Goal: Check status: Check status

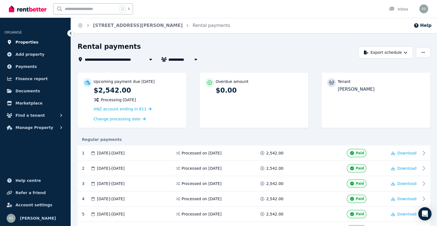
click at [32, 42] on span "Properties" at bounding box center [27, 42] width 23 height 7
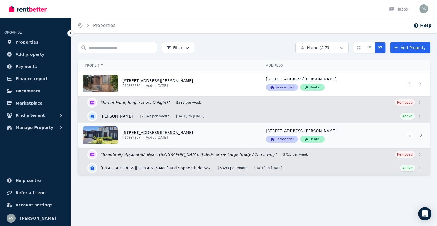
click at [109, 136] on link "View property details" at bounding box center [168, 135] width 181 height 24
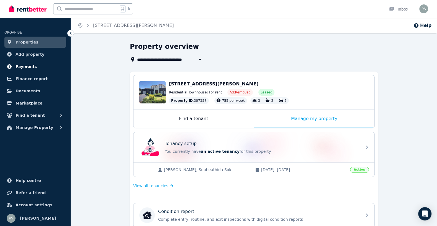
click at [25, 67] on span "Payments" at bounding box center [26, 66] width 21 height 7
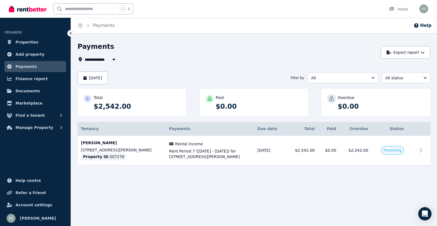
click at [115, 60] on icon "button" at bounding box center [114, 59] width 6 height 4
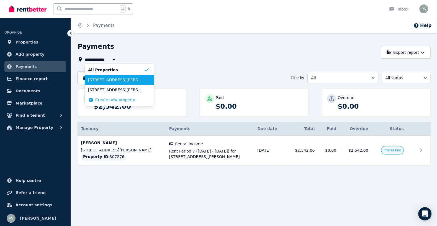
click at [115, 78] on span "[STREET_ADDRESS][PERSON_NAME]" at bounding box center [116, 80] width 56 height 6
type input "**********"
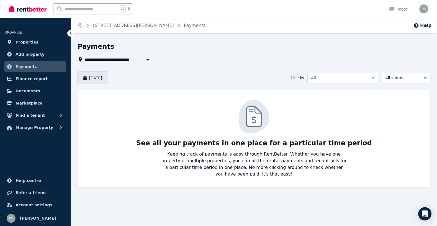
click at [108, 78] on button "[DATE]" at bounding box center [93, 78] width 30 height 13
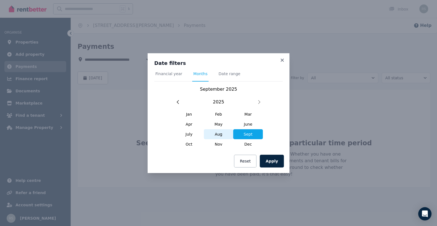
click at [220, 135] on span "Aug" at bounding box center [219, 134] width 30 height 10
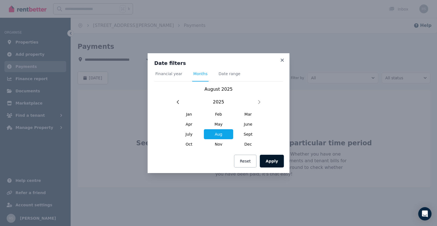
click at [276, 162] on button "Apply" at bounding box center [272, 161] width 24 height 13
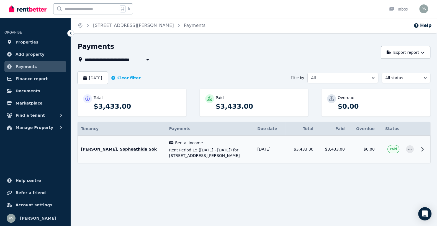
click at [422, 148] on icon at bounding box center [422, 149] width 7 height 7
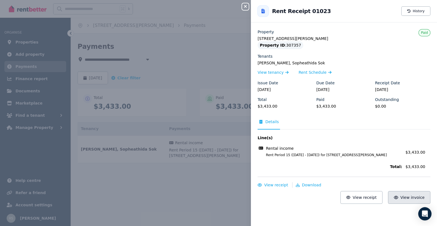
click at [403, 196] on button "View invoice" at bounding box center [409, 197] width 42 height 13
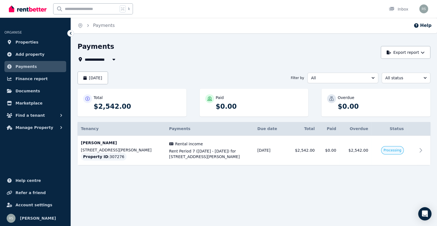
click at [112, 57] on icon "button" at bounding box center [114, 59] width 6 height 4
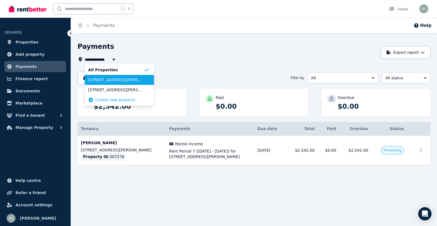
click at [113, 82] on span "[STREET_ADDRESS][PERSON_NAME]" at bounding box center [116, 80] width 56 height 6
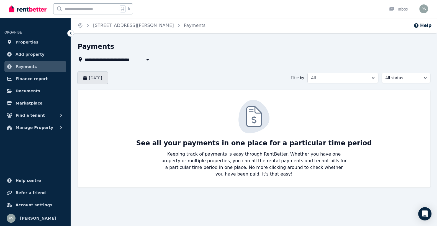
click at [108, 81] on button "[DATE]" at bounding box center [93, 78] width 30 height 13
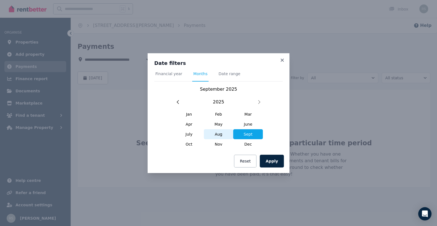
click at [219, 136] on span "Aug" at bounding box center [219, 134] width 30 height 10
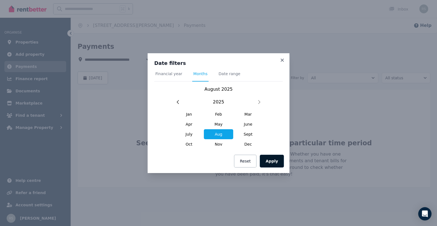
click at [269, 162] on button "Apply" at bounding box center [272, 161] width 24 height 13
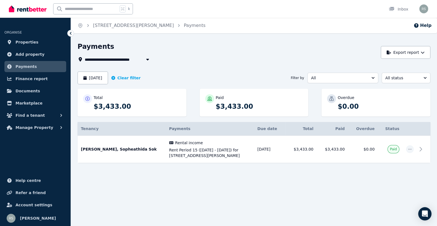
click at [129, 57] on span "[STREET_ADDRESS][PERSON_NAME]" at bounding box center [125, 59] width 81 height 7
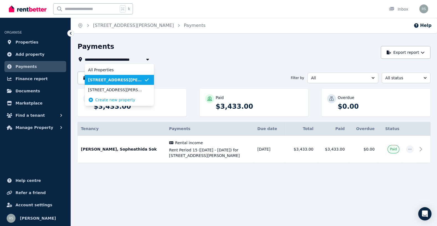
click at [123, 82] on span "[STREET_ADDRESS][PERSON_NAME]" at bounding box center [116, 80] width 56 height 6
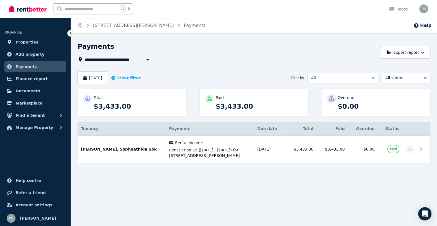
click at [126, 60] on span "[STREET_ADDRESS][PERSON_NAME]" at bounding box center [125, 59] width 81 height 7
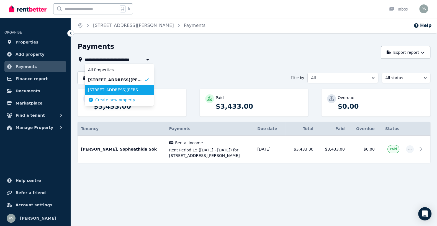
click at [127, 87] on span "[STREET_ADDRESS][PERSON_NAME]" at bounding box center [116, 90] width 56 height 6
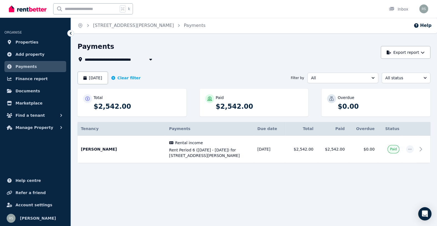
click at [131, 61] on span "[STREET_ADDRESS][PERSON_NAME]" at bounding box center [125, 59] width 81 height 7
type input "**********"
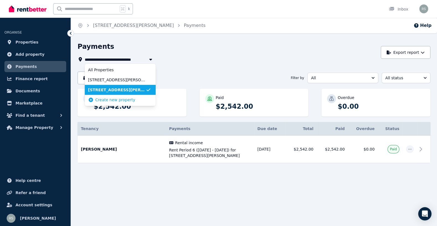
click at [177, 64] on div "**********" at bounding box center [254, 107] width 353 height 131
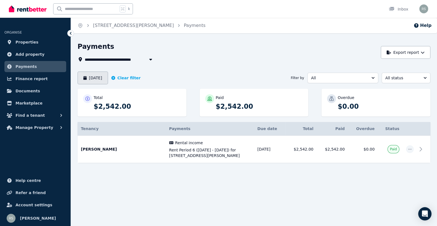
click at [102, 78] on button "[DATE]" at bounding box center [93, 78] width 30 height 13
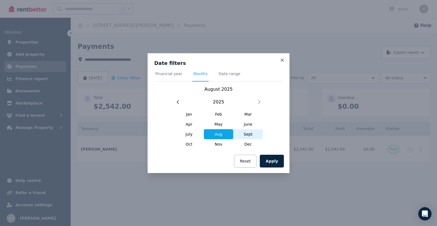
click at [245, 136] on span "Sept" at bounding box center [248, 134] width 30 height 10
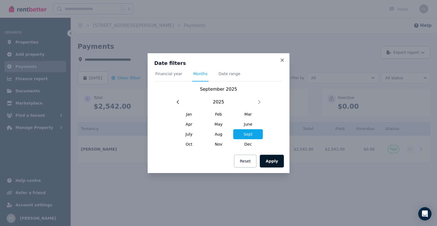
click at [272, 160] on button "Apply" at bounding box center [272, 161] width 24 height 13
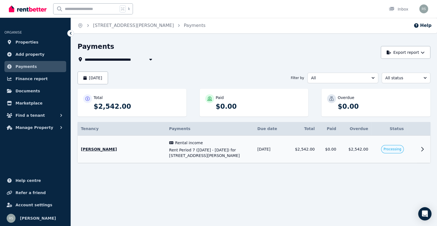
click at [390, 150] on span "Processing" at bounding box center [393, 149] width 18 height 4
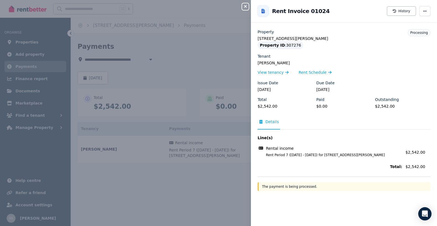
click at [243, 6] on icon "button" at bounding box center [245, 6] width 7 height 4
